Goal: Information Seeking & Learning: Learn about a topic

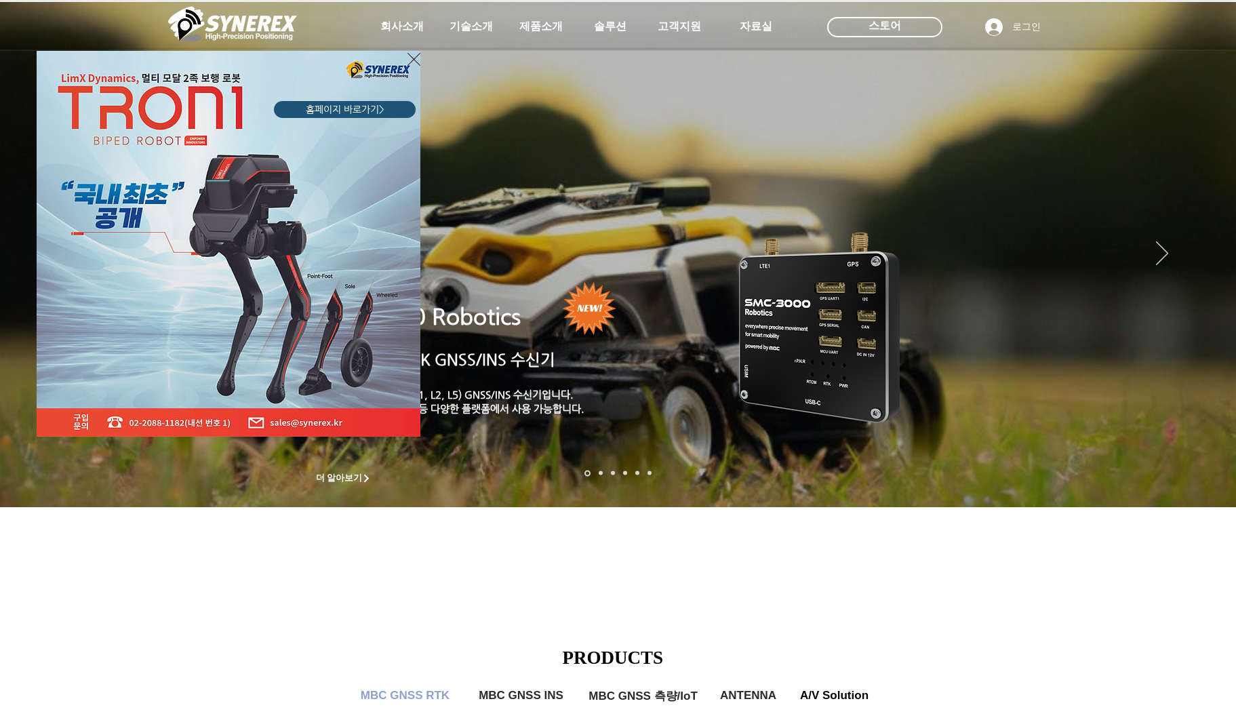
click at [412, 57] on icon "사이트로 돌아가기" at bounding box center [413, 59] width 13 height 17
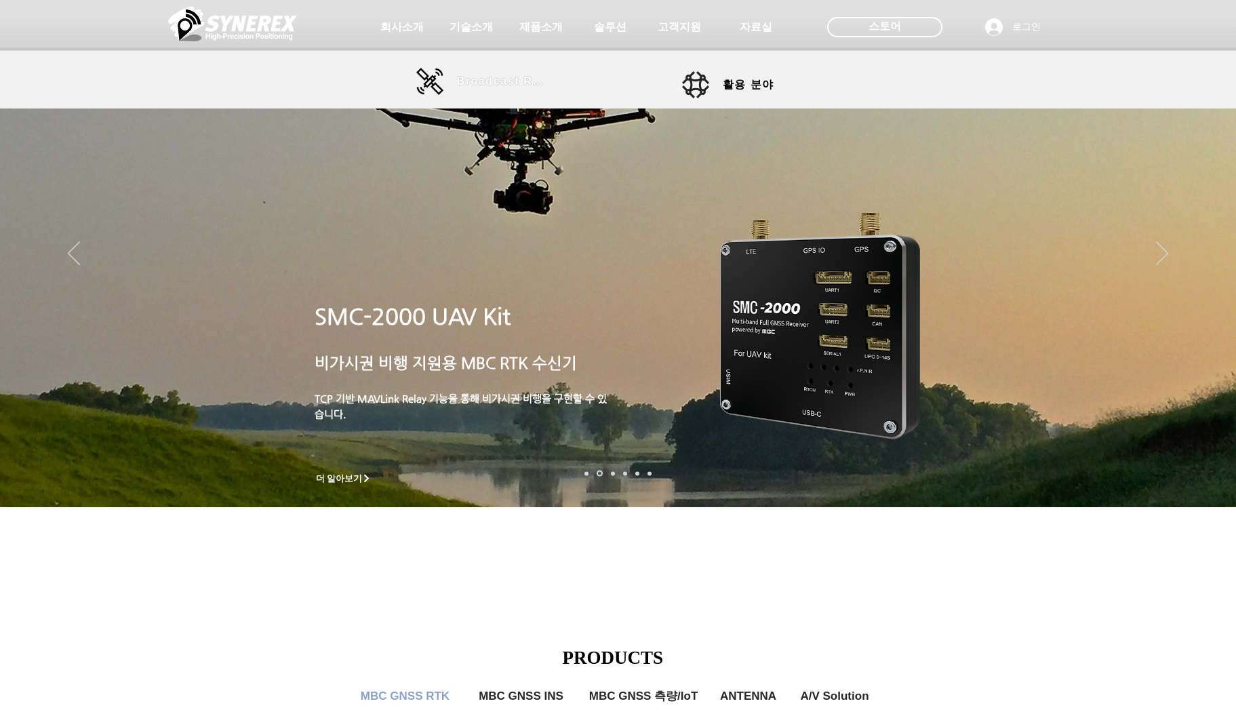
click at [498, 93] on span "Broadcast RTK" at bounding box center [503, 81] width 92 height 27
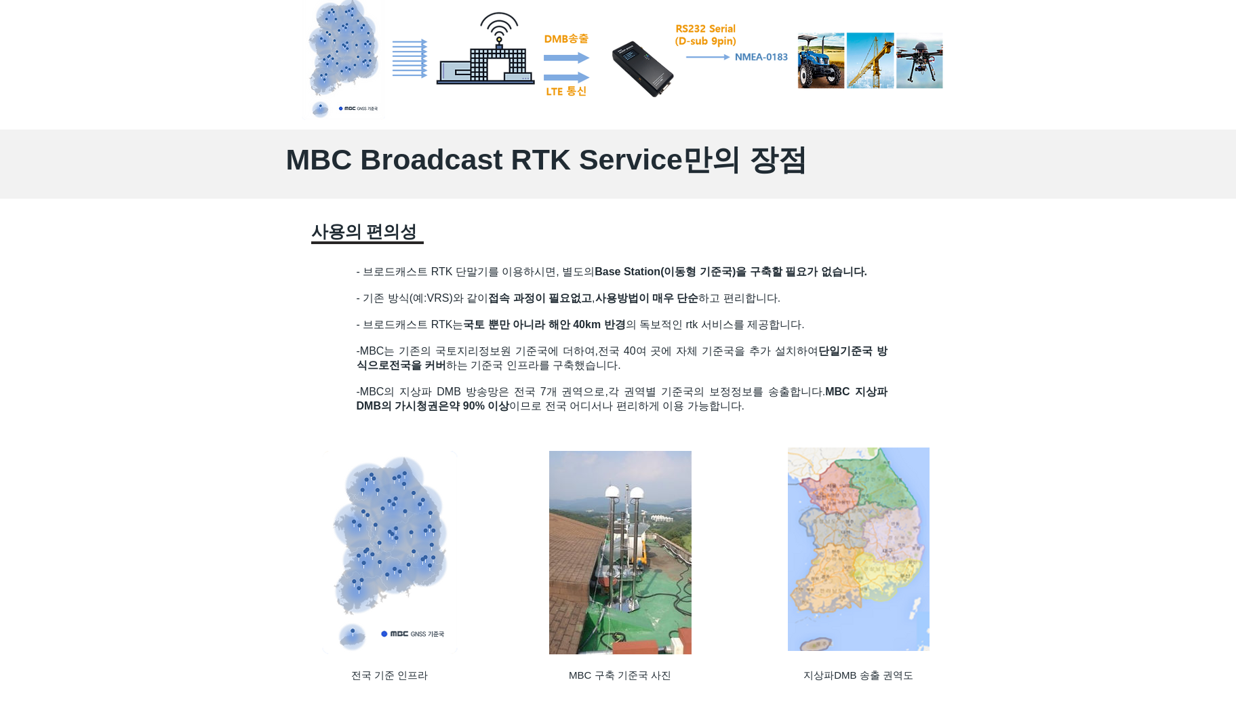
scroll to position [881, 0]
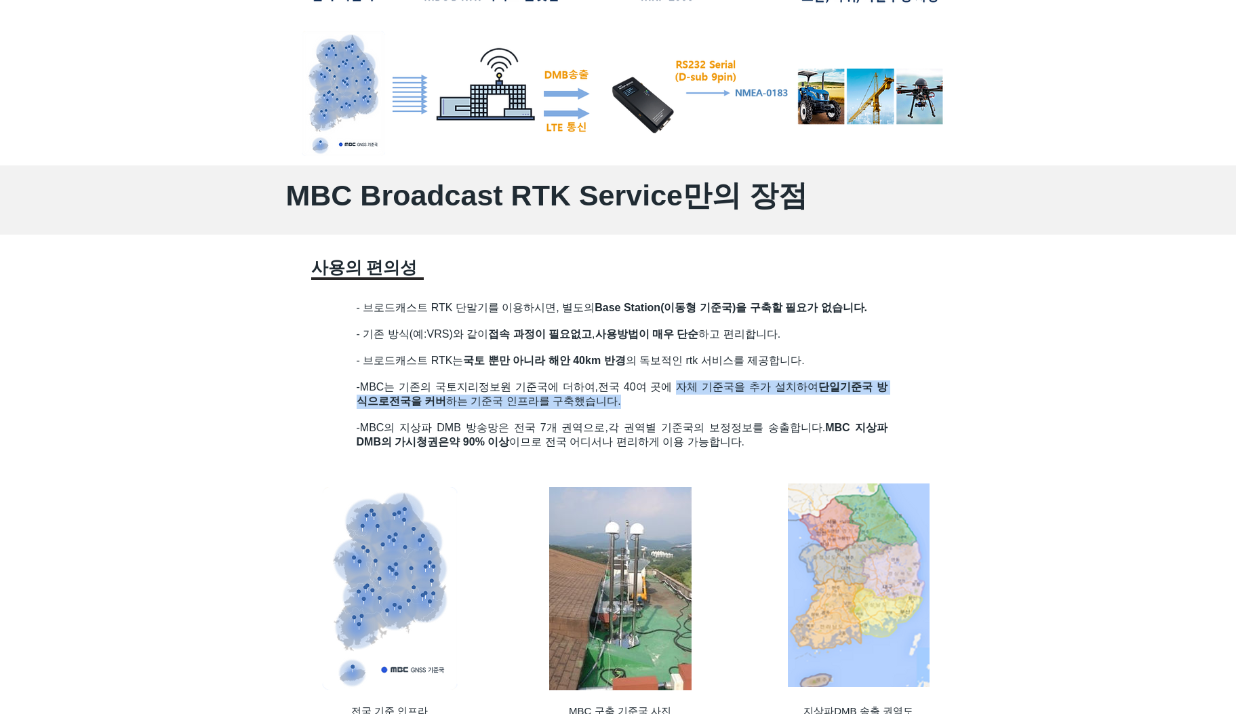
drag, startPoint x: 685, startPoint y: 389, endPoint x: 688, endPoint y: 401, distance: 11.8
click at [688, 401] on h2 "-MBC는 기존의 국토지리정보원 기준국에 더하여, 전국 40여 곳에 자체 기준국을 추가 설치하여 단일기준국 방식으로 전국을 커버 하는 기준국 …" at bounding box center [622, 394] width 531 height 28
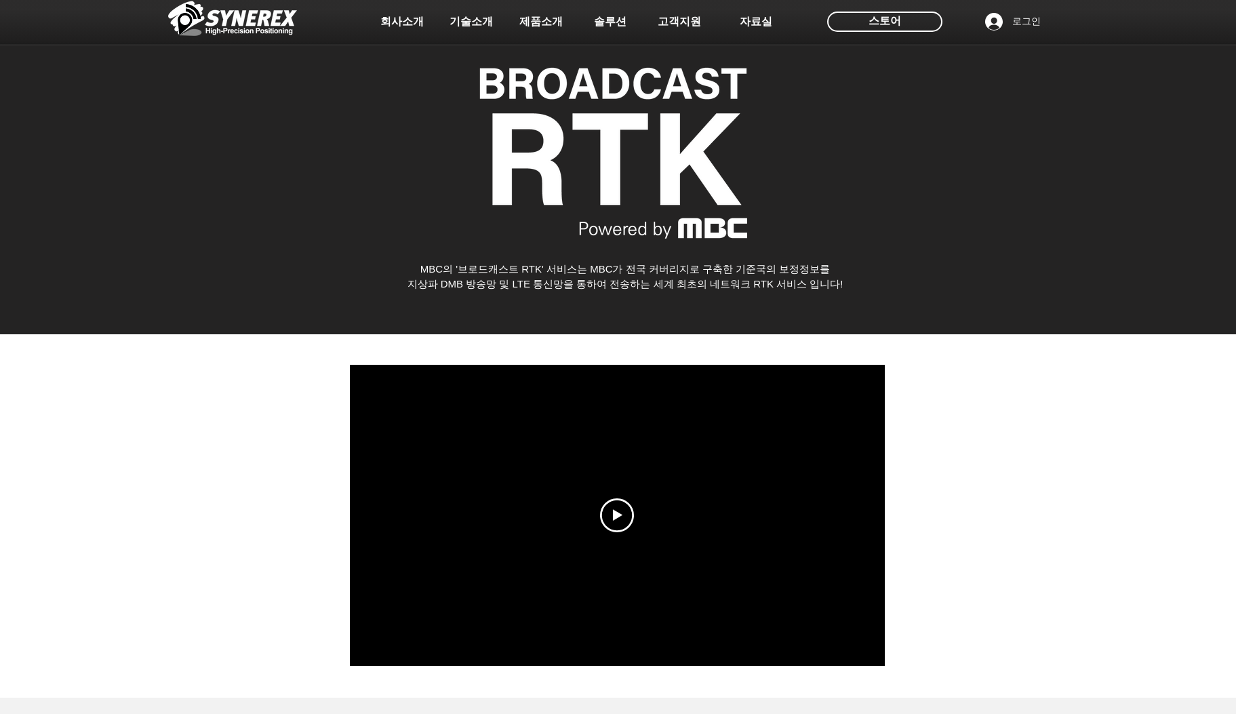
scroll to position [0, 0]
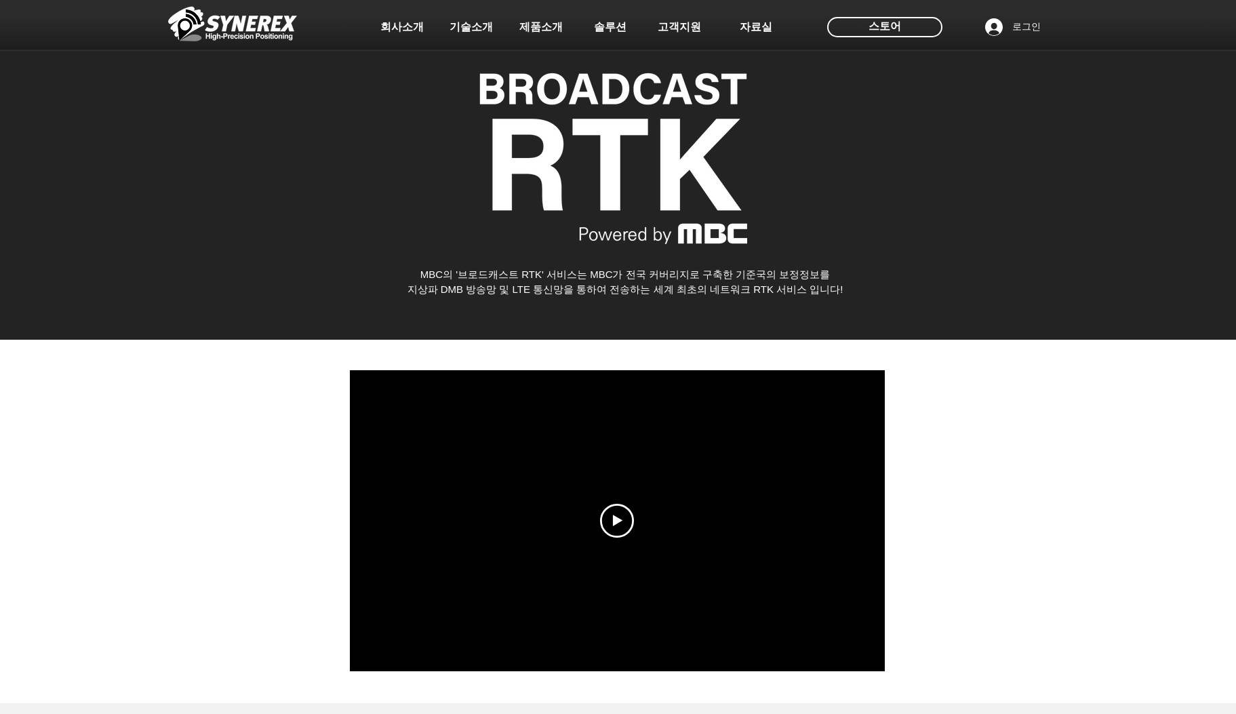
click at [248, 442] on div at bounding box center [618, 521] width 1236 height 363
